Goal: Task Accomplishment & Management: Use online tool/utility

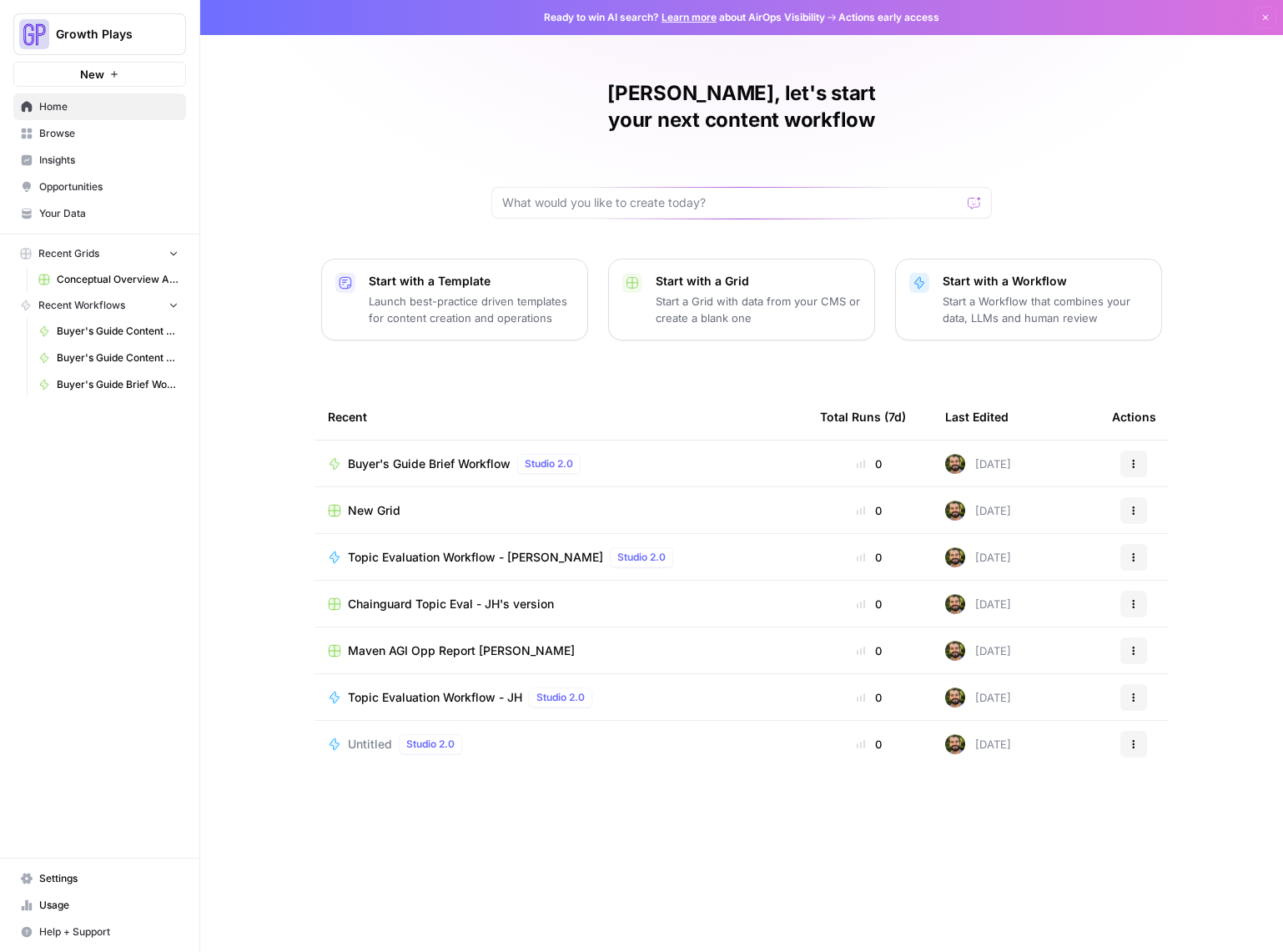
click at [70, 141] on span "Browse" at bounding box center [109, 133] width 140 height 15
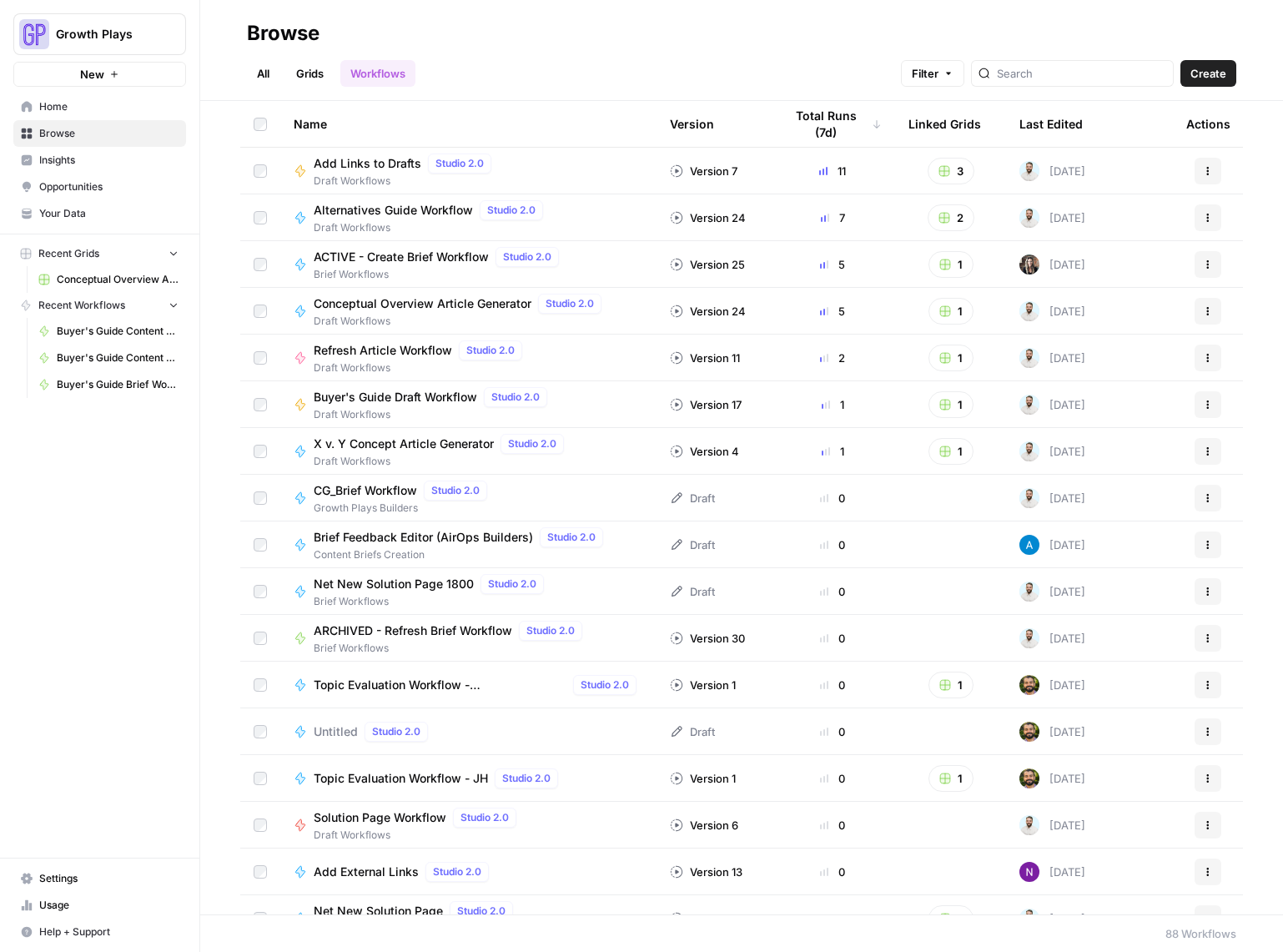
click at [407, 351] on span "Refresh Article Workflow" at bounding box center [383, 350] width 139 height 17
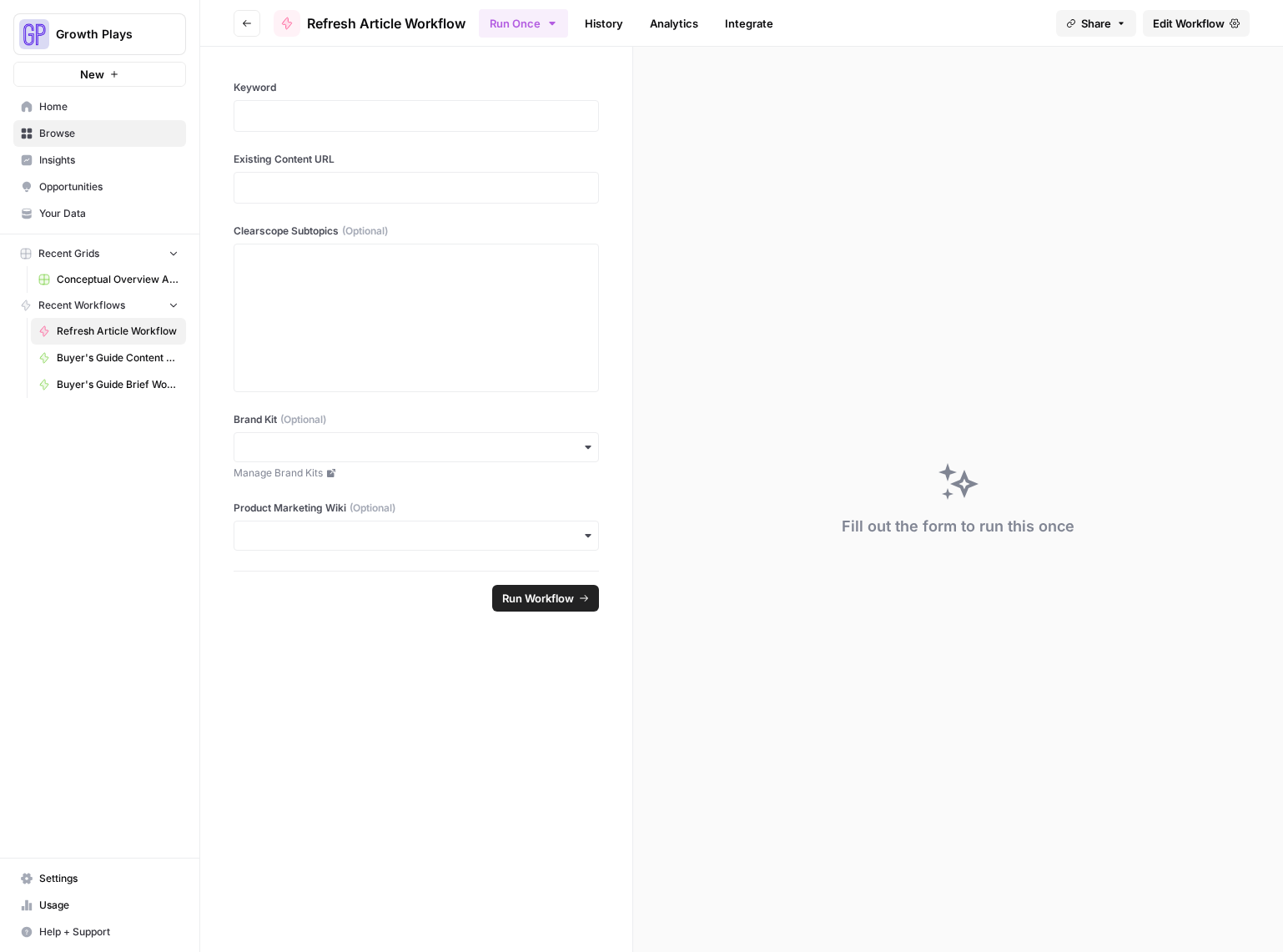
click at [1160, 24] on span "Edit Workflow" at bounding box center [1189, 23] width 71 height 17
